Goal: Subscribe to service/newsletter

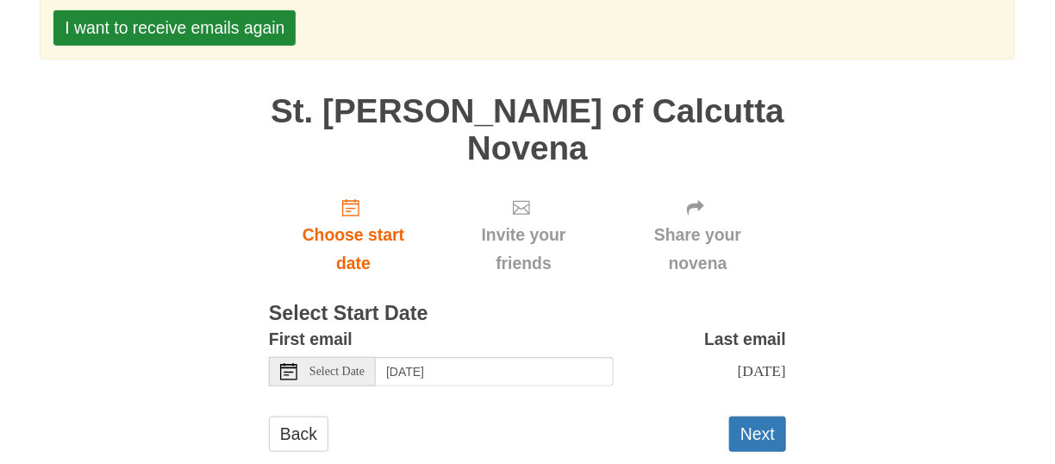
scroll to position [259, 0]
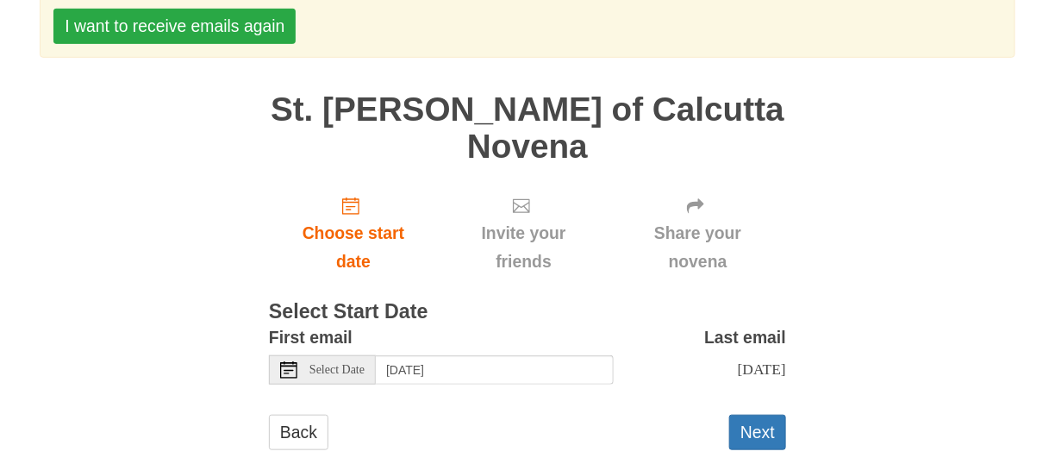
click at [213, 24] on button "I want to receive emails again" at bounding box center [174, 26] width 242 height 35
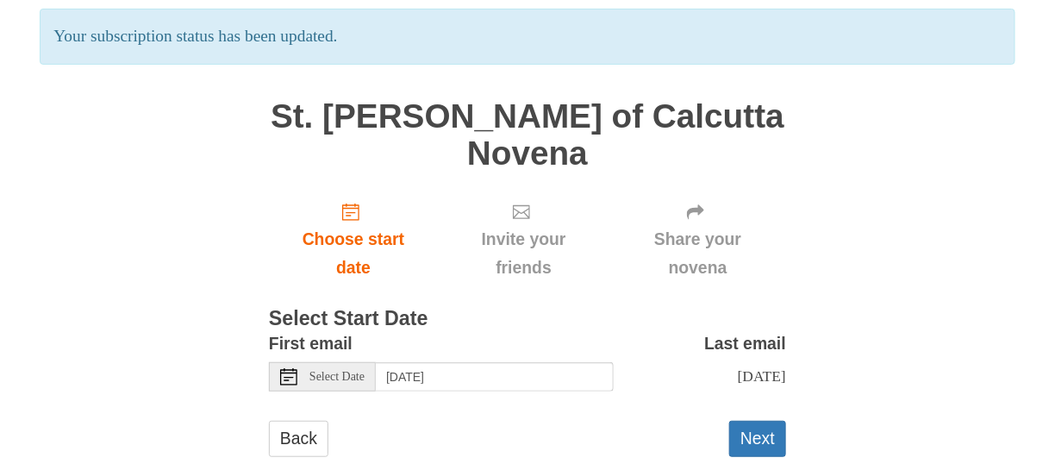
scroll to position [184, 0]
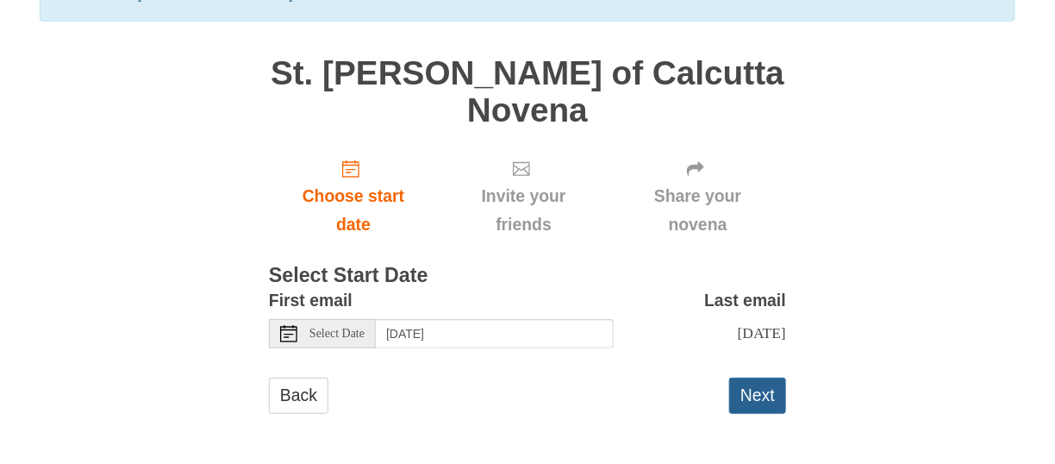
click at [761, 406] on button "Next" at bounding box center [757, 395] width 57 height 35
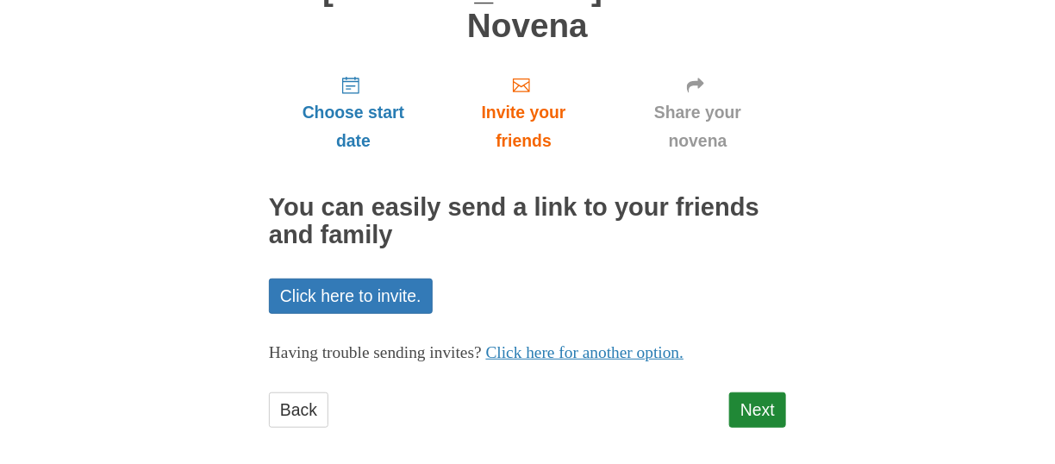
scroll to position [184, 0]
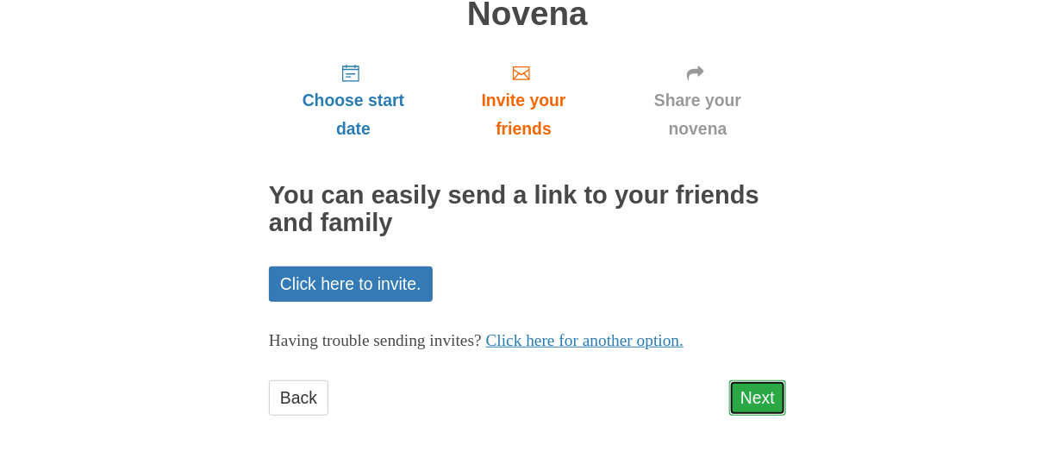
click at [761, 396] on link "Next" at bounding box center [757, 397] width 57 height 35
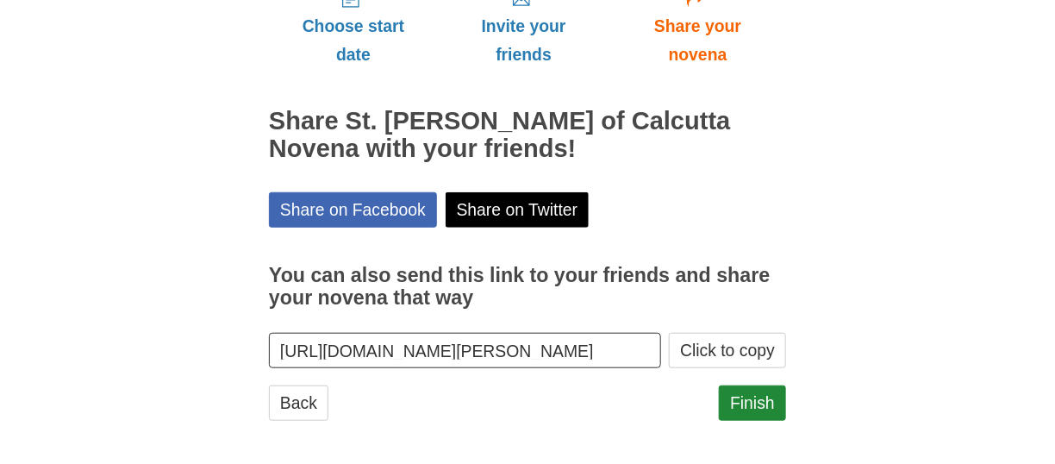
scroll to position [263, 0]
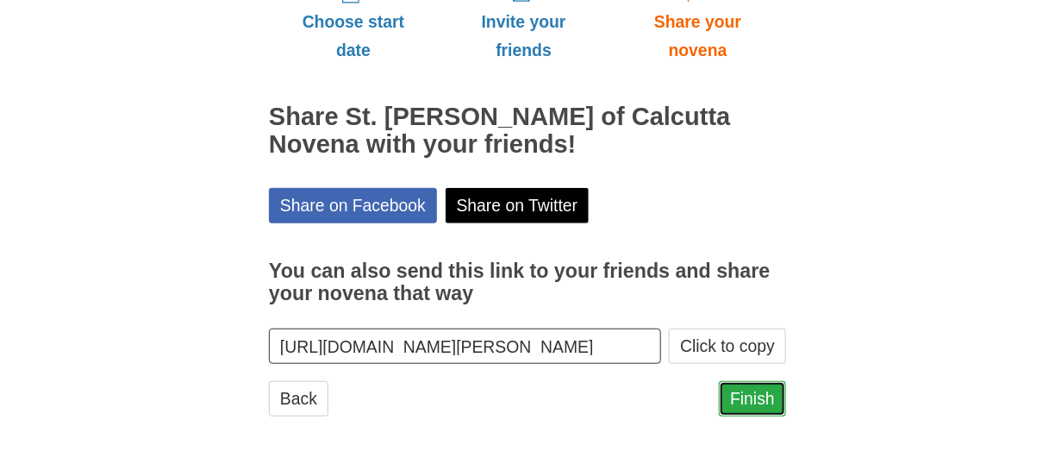
click at [759, 396] on link "Finish" at bounding box center [752, 398] width 67 height 35
